Goal: Task Accomplishment & Management: Manage account settings

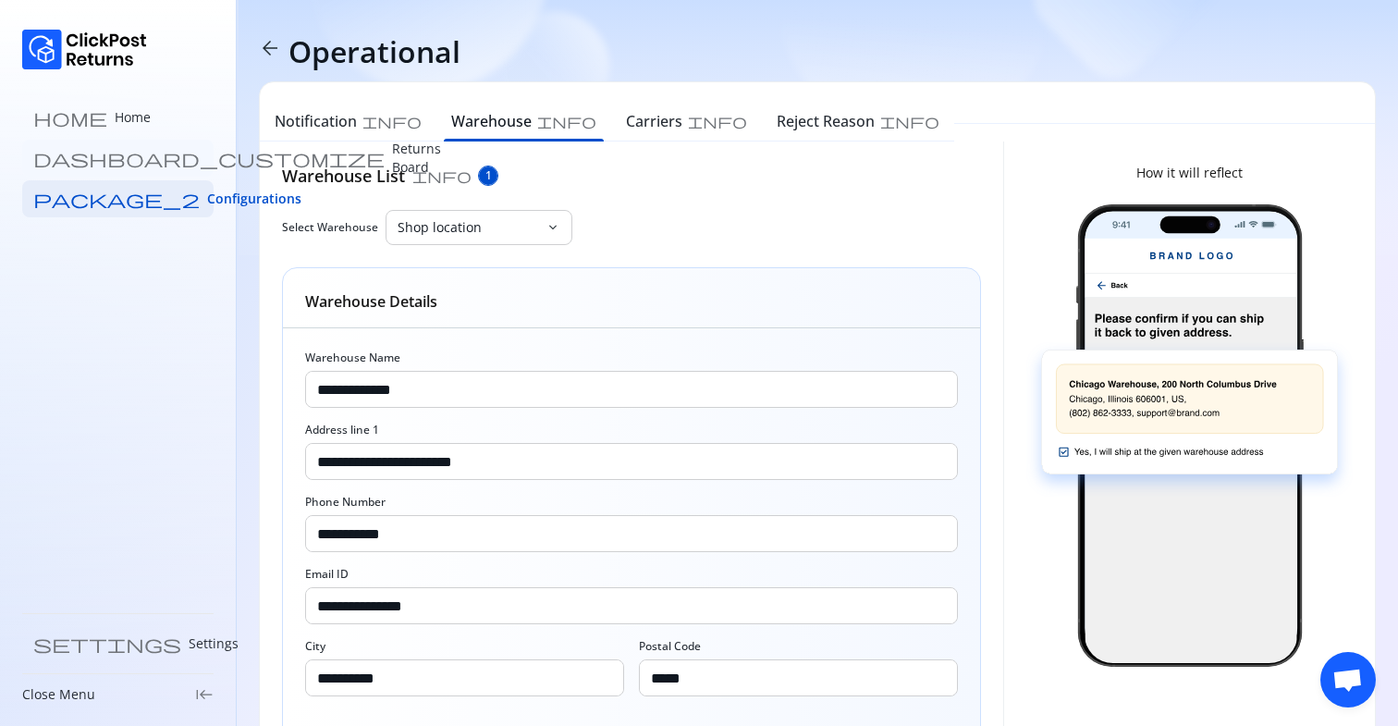
scroll to position [201, 0]
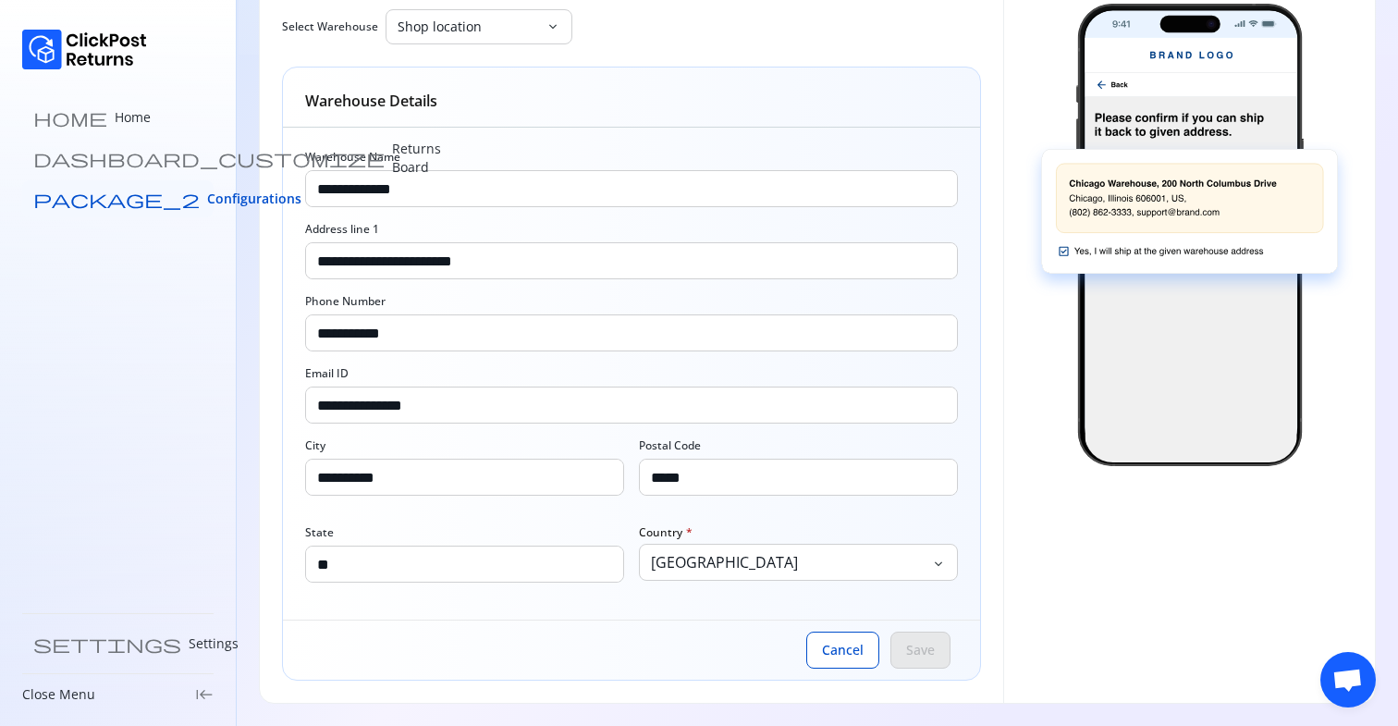
click at [207, 205] on span "Configurations" at bounding box center [254, 198] width 94 height 18
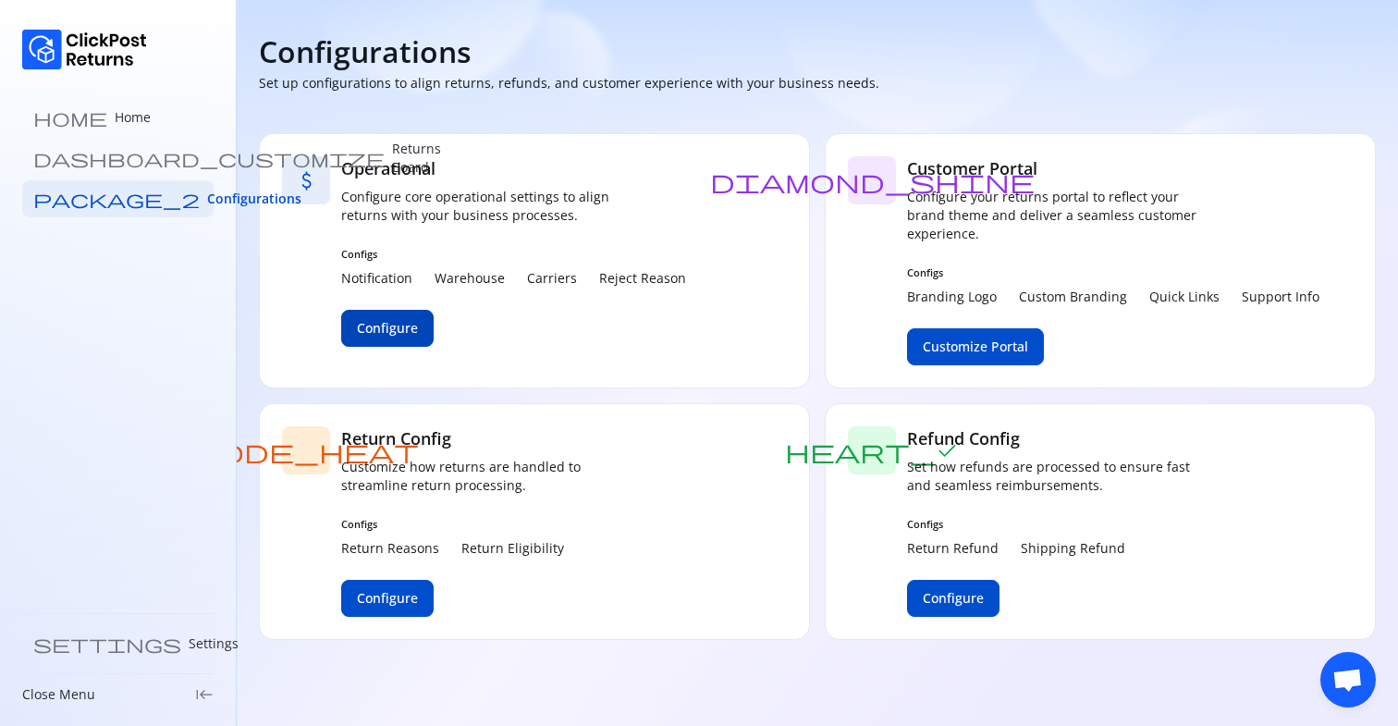
click at [384, 331] on span "Configure" at bounding box center [387, 328] width 61 height 18
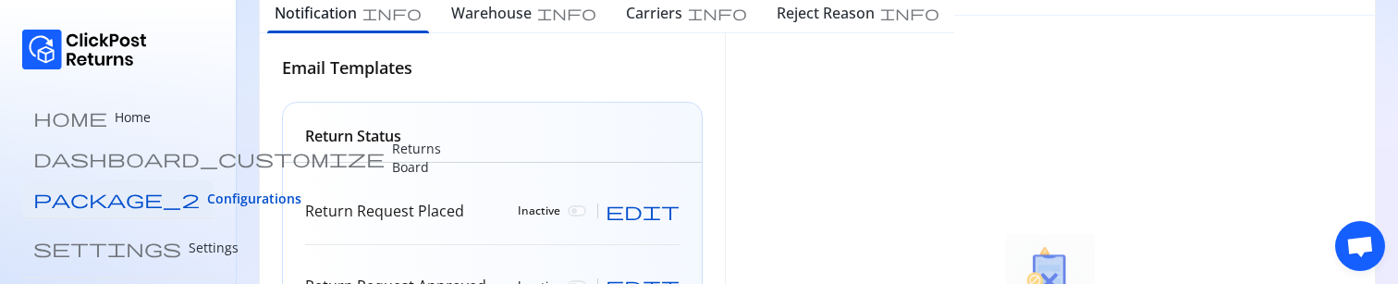
scroll to position [140, 0]
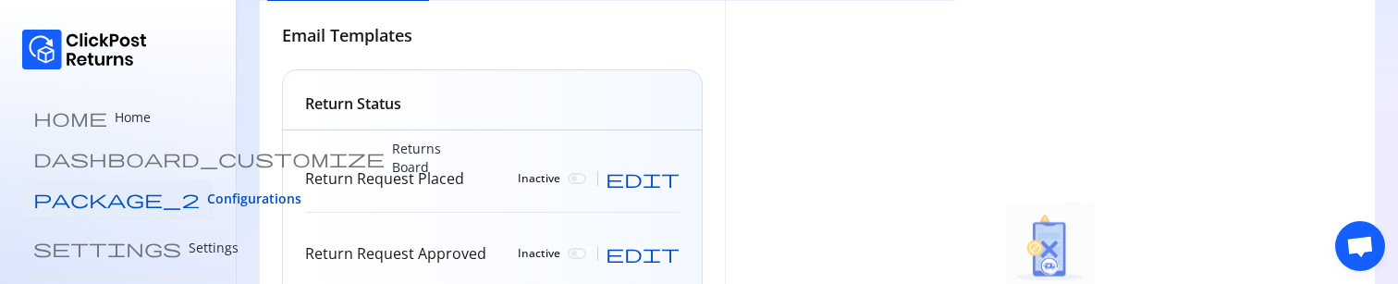
click at [671, 177] on span "edit" at bounding box center [642, 178] width 74 height 18
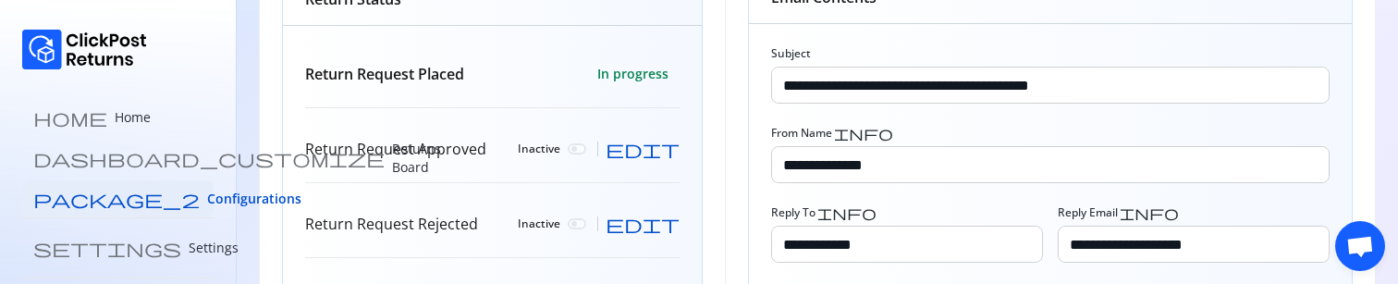
scroll to position [246, 0]
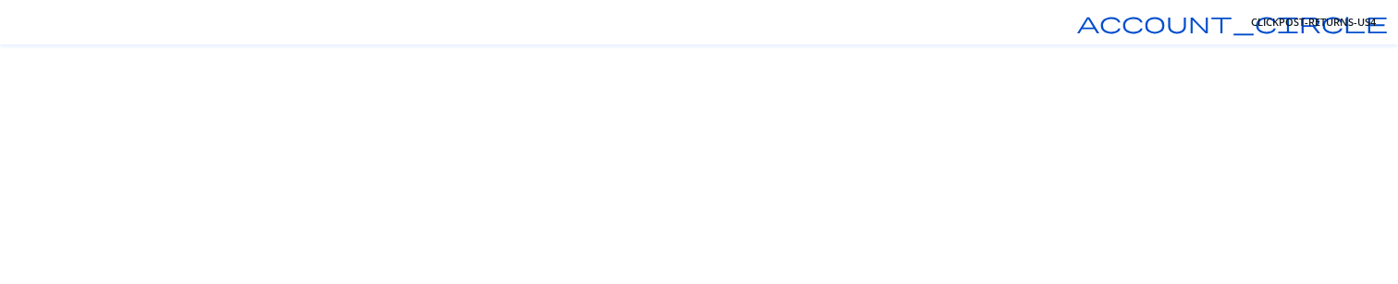
scroll to position [246, 0]
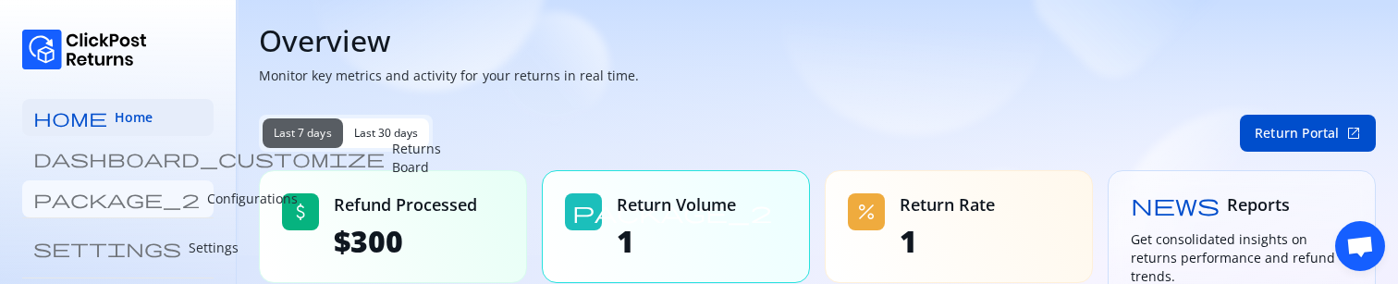
click at [207, 206] on p "Configurations" at bounding box center [252, 198] width 91 height 18
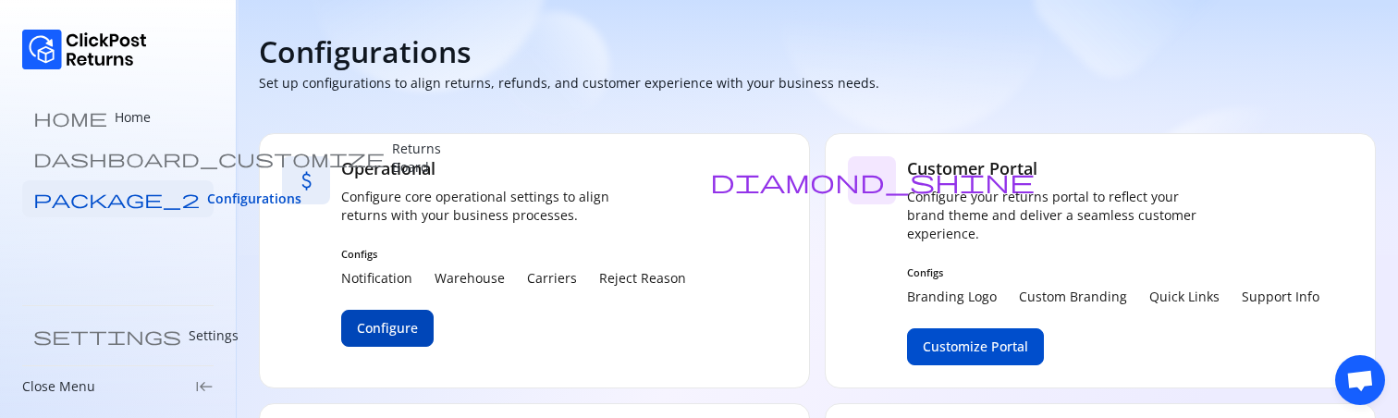
click at [378, 324] on span "Configure" at bounding box center [387, 328] width 61 height 18
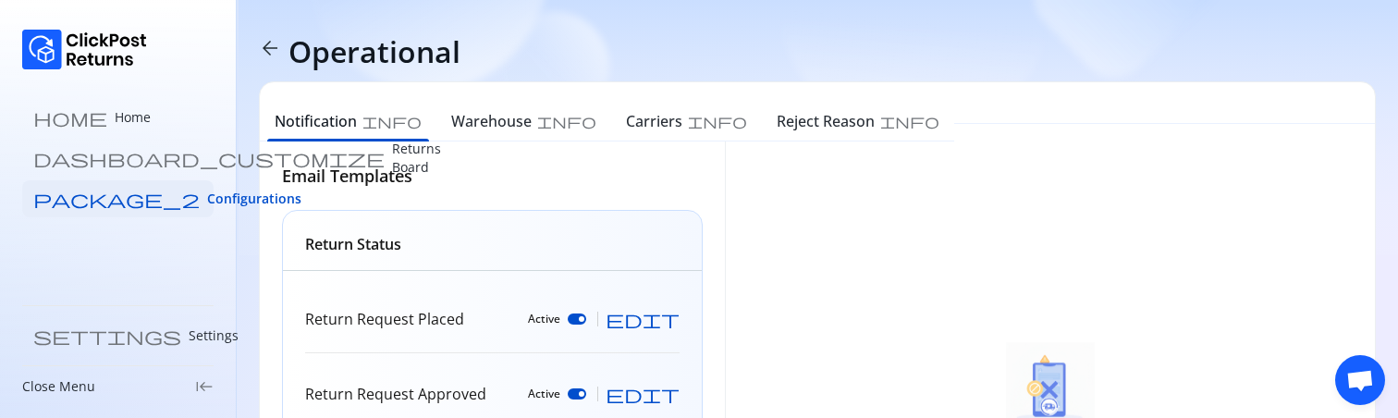
click at [671, 313] on span "edit" at bounding box center [642, 319] width 74 height 18
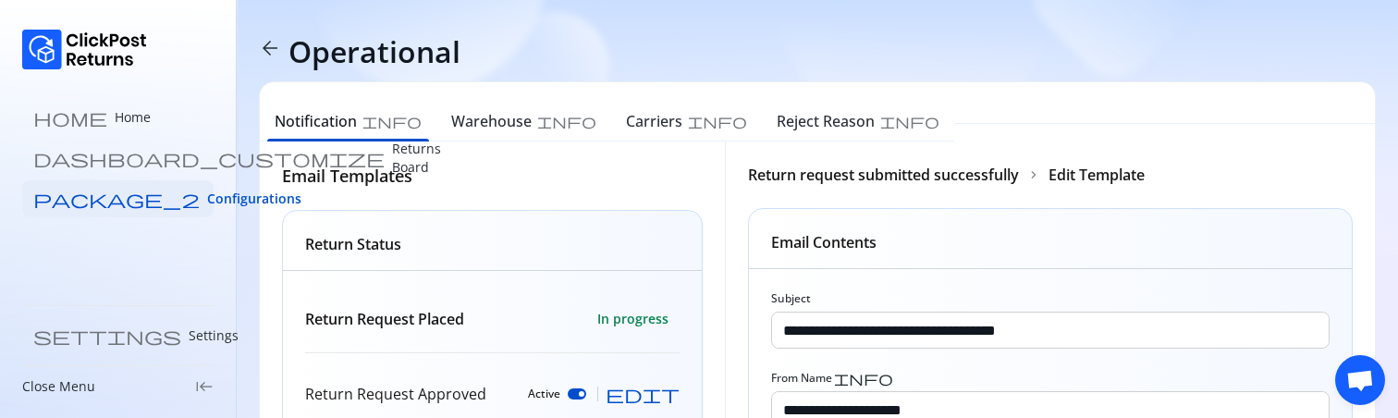
scroll to position [389, 0]
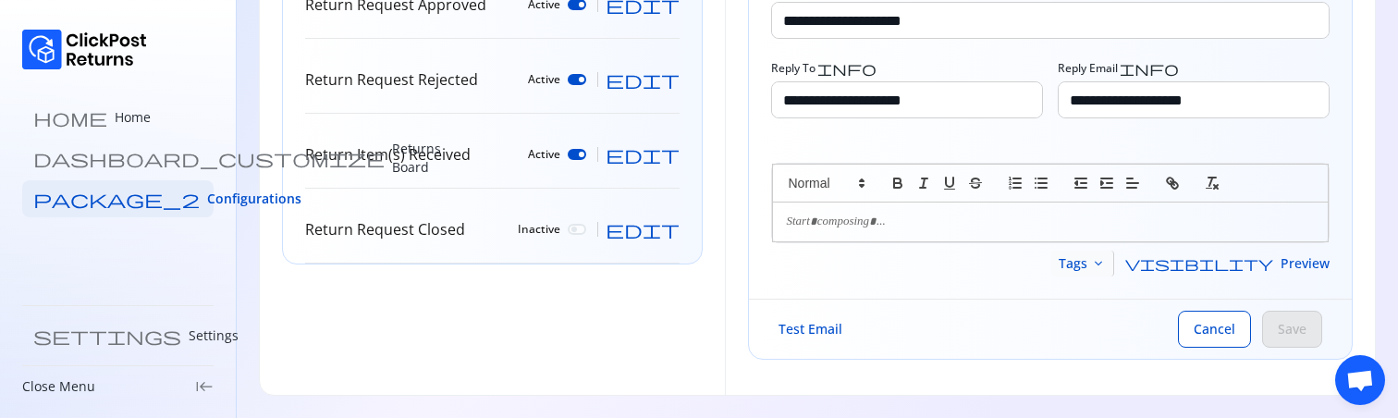
click at [1087, 265] on span "Tags" at bounding box center [1072, 263] width 29 height 18
click at [1105, 263] on span "keyboard_arrow_down" at bounding box center [1098, 263] width 15 height 15
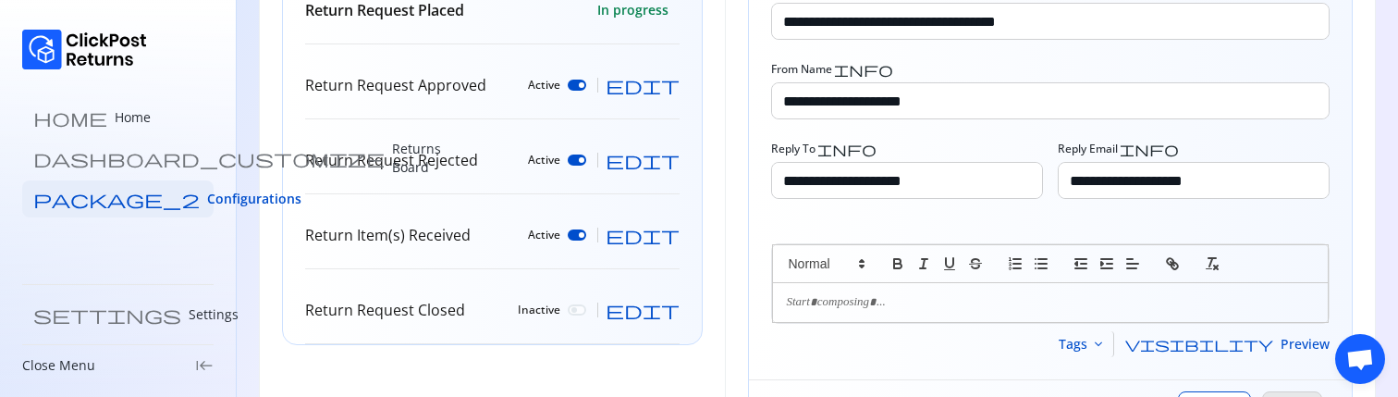
scroll to position [410, 0]
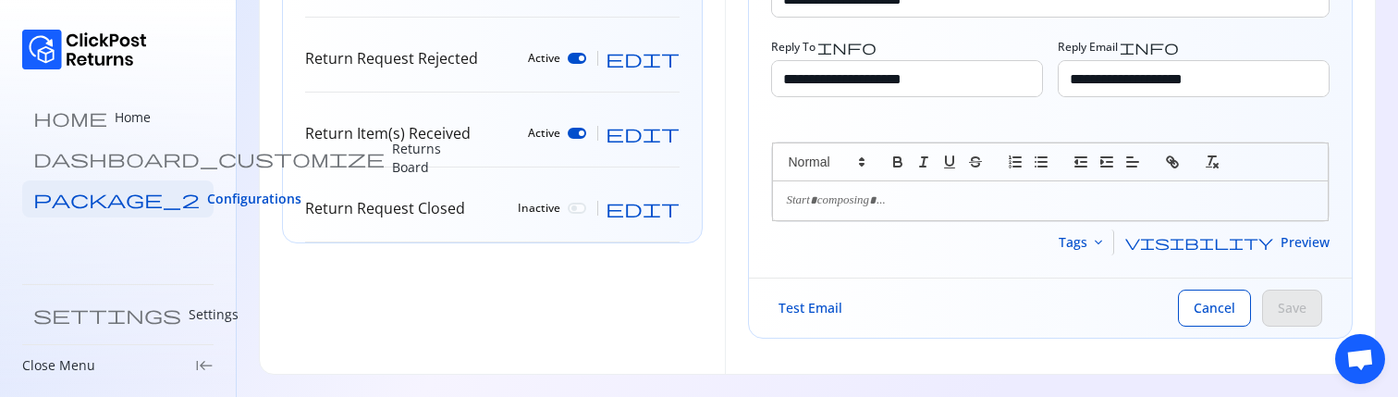
click at [409, 299] on div "Email Templates Return Status Return Request Placed In progress Return Request …" at bounding box center [492, 52] width 465 height 642
